Goal: Use online tool/utility: Use online tool/utility

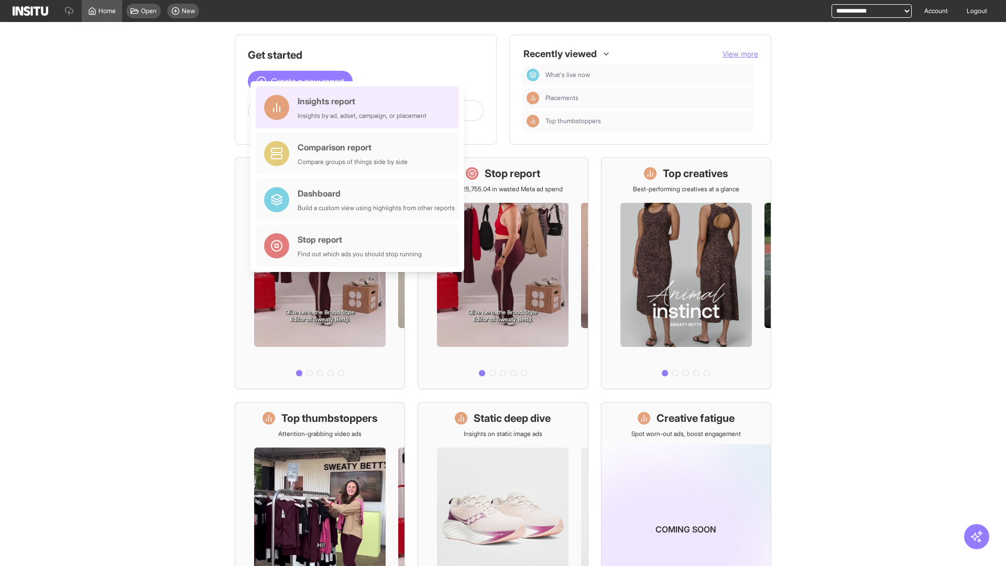
click at [360, 107] on div "Insights report Insights by ad, adset, campaign, or placement" at bounding box center [362, 107] width 129 height 25
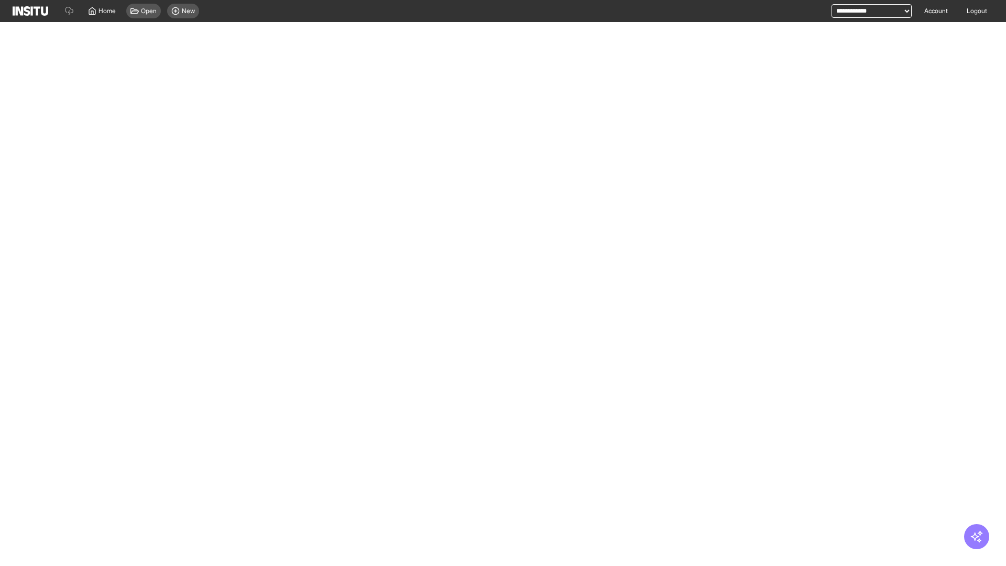
select select "**"
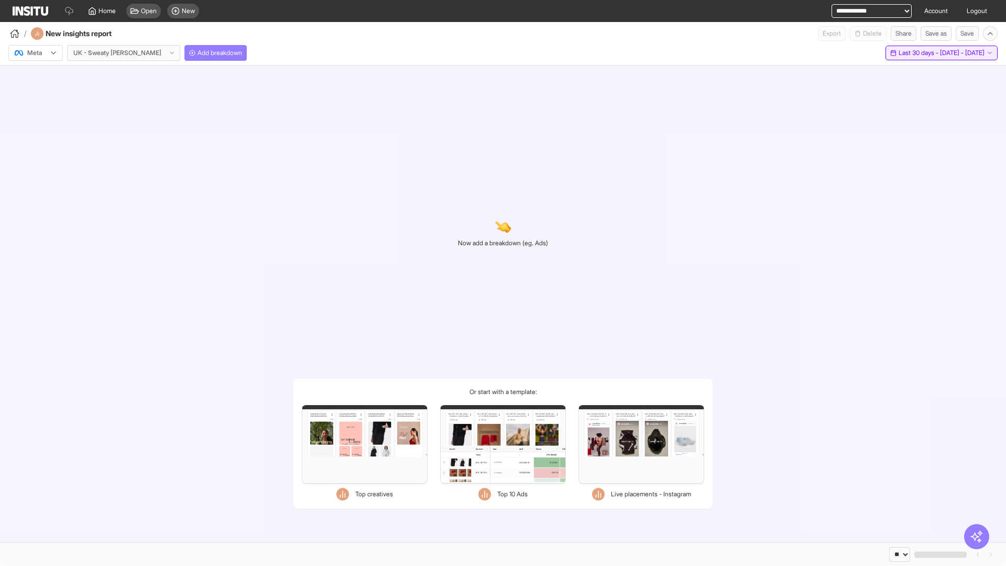
click at [919, 53] on span "Last 30 days - [DATE] - [DATE]" at bounding box center [941, 53] width 86 height 8
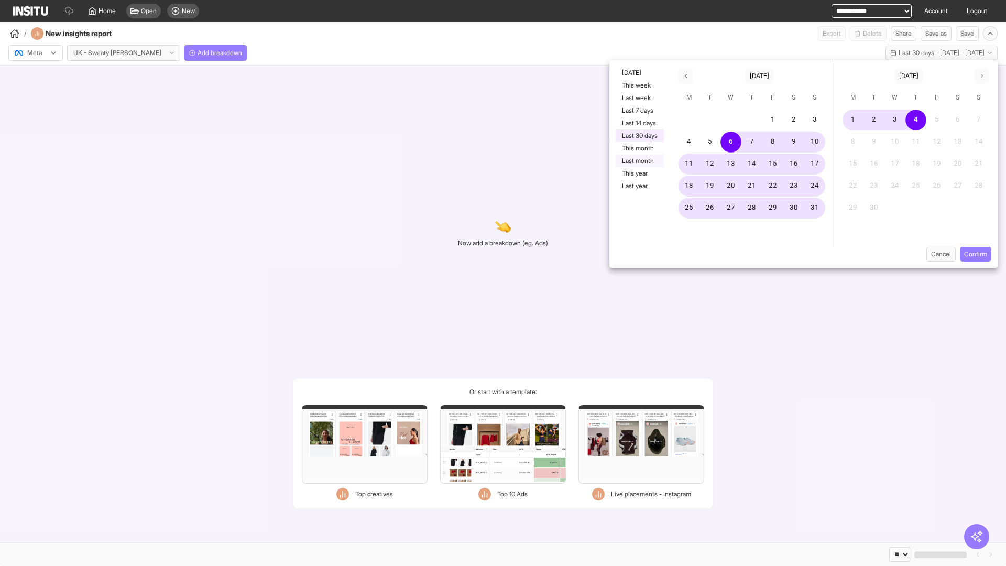
click at [639, 161] on button "Last month" at bounding box center [640, 161] width 48 height 13
